Goal: Task Accomplishment & Management: Manage account settings

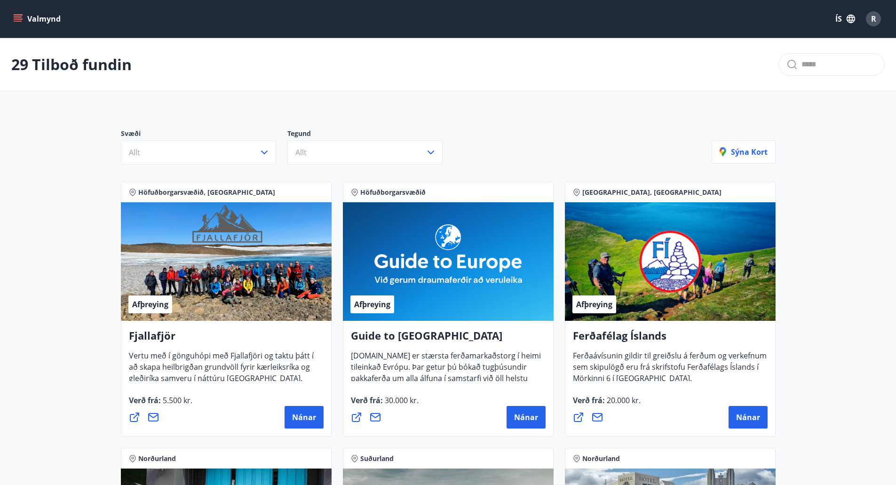
click at [19, 18] on icon "menu" at bounding box center [17, 18] width 9 height 9
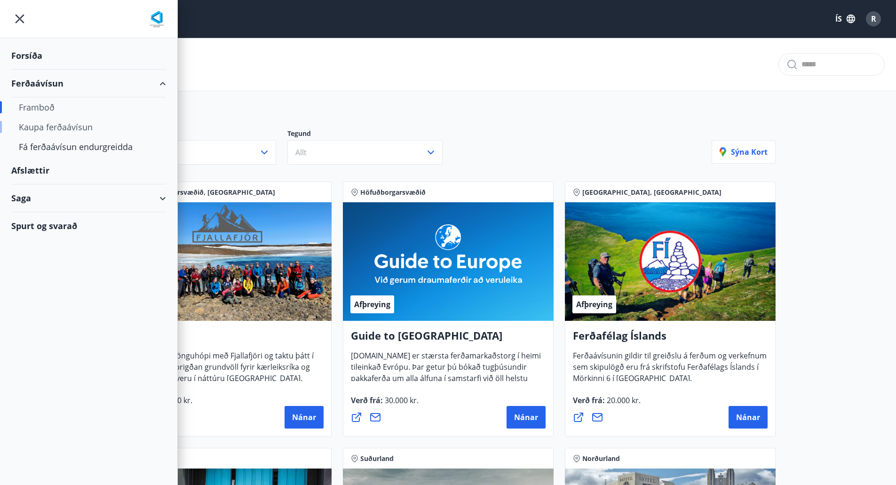
click at [48, 127] on div "Kaupa ferðaávísun" at bounding box center [89, 127] width 140 height 20
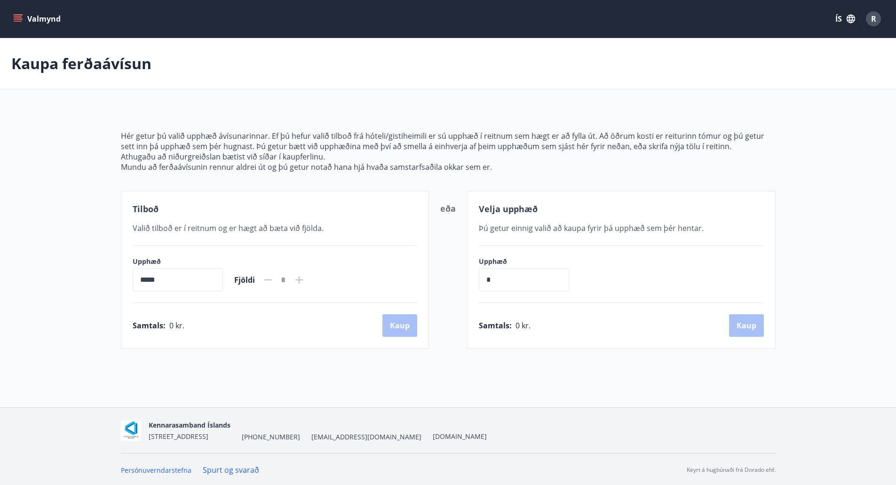
click at [15, 18] on icon "menu" at bounding box center [17, 18] width 9 height 9
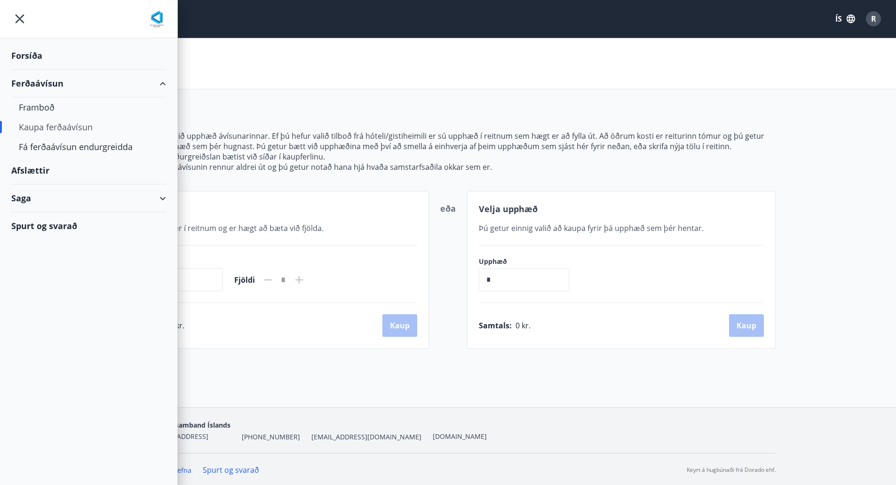
click at [37, 51] on div "Forsíða" at bounding box center [88, 56] width 155 height 28
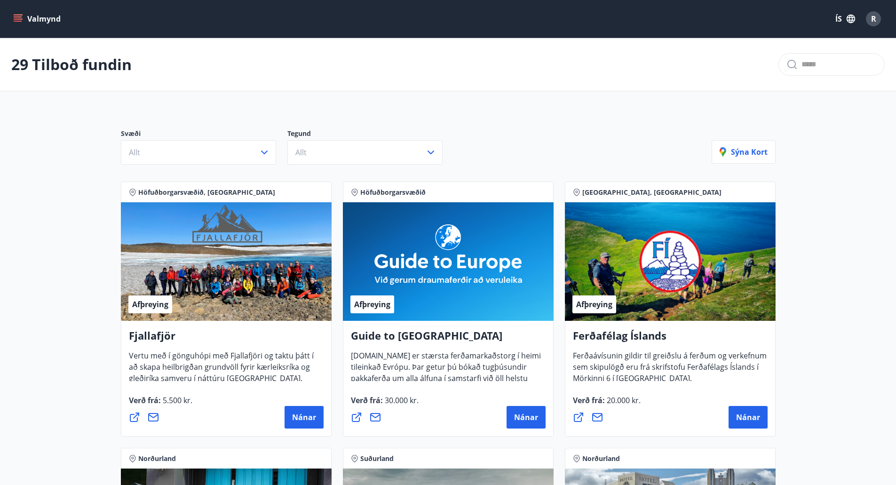
click at [25, 18] on button "Valmynd" at bounding box center [37, 18] width 53 height 17
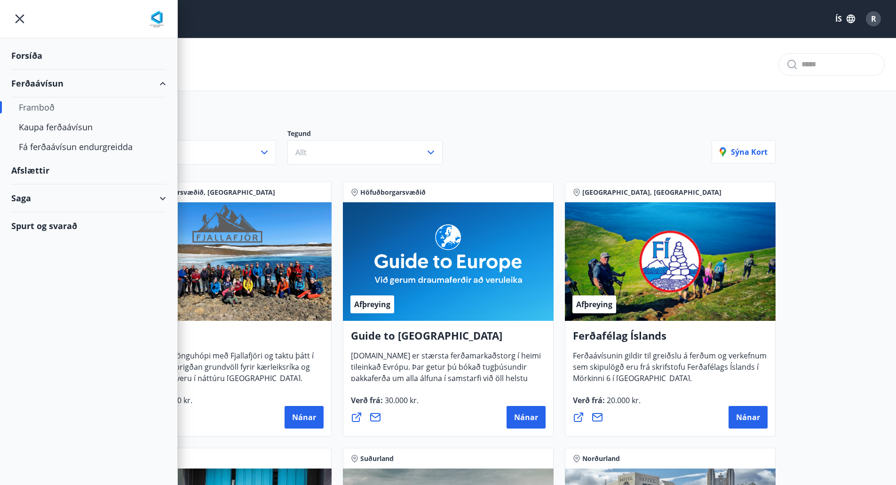
click at [32, 51] on div "Forsíða" at bounding box center [88, 56] width 155 height 28
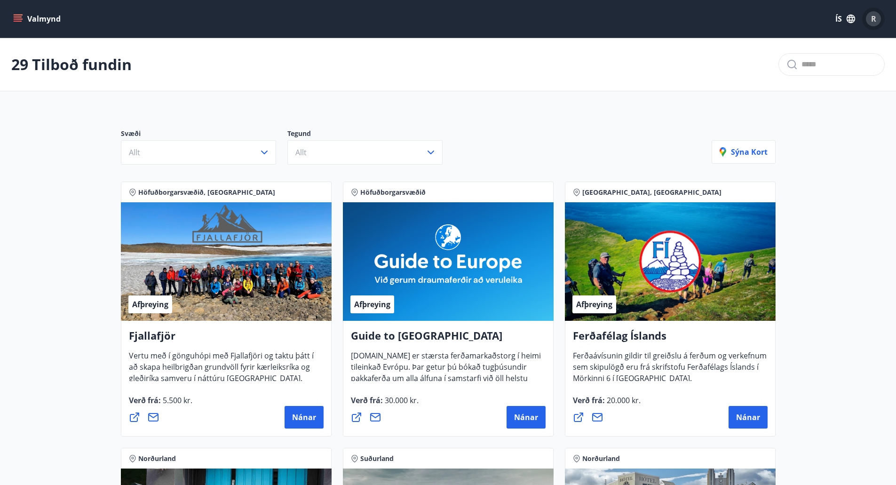
click at [876, 23] on span "R" at bounding box center [873, 19] width 5 height 10
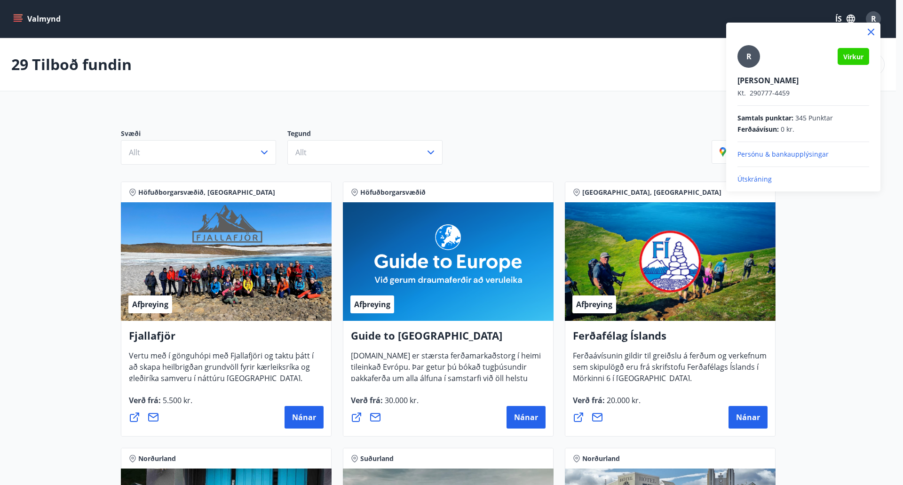
click at [748, 178] on p "Útskráning" at bounding box center [803, 178] width 132 height 9
